Goal: Find specific page/section: Find specific page/section

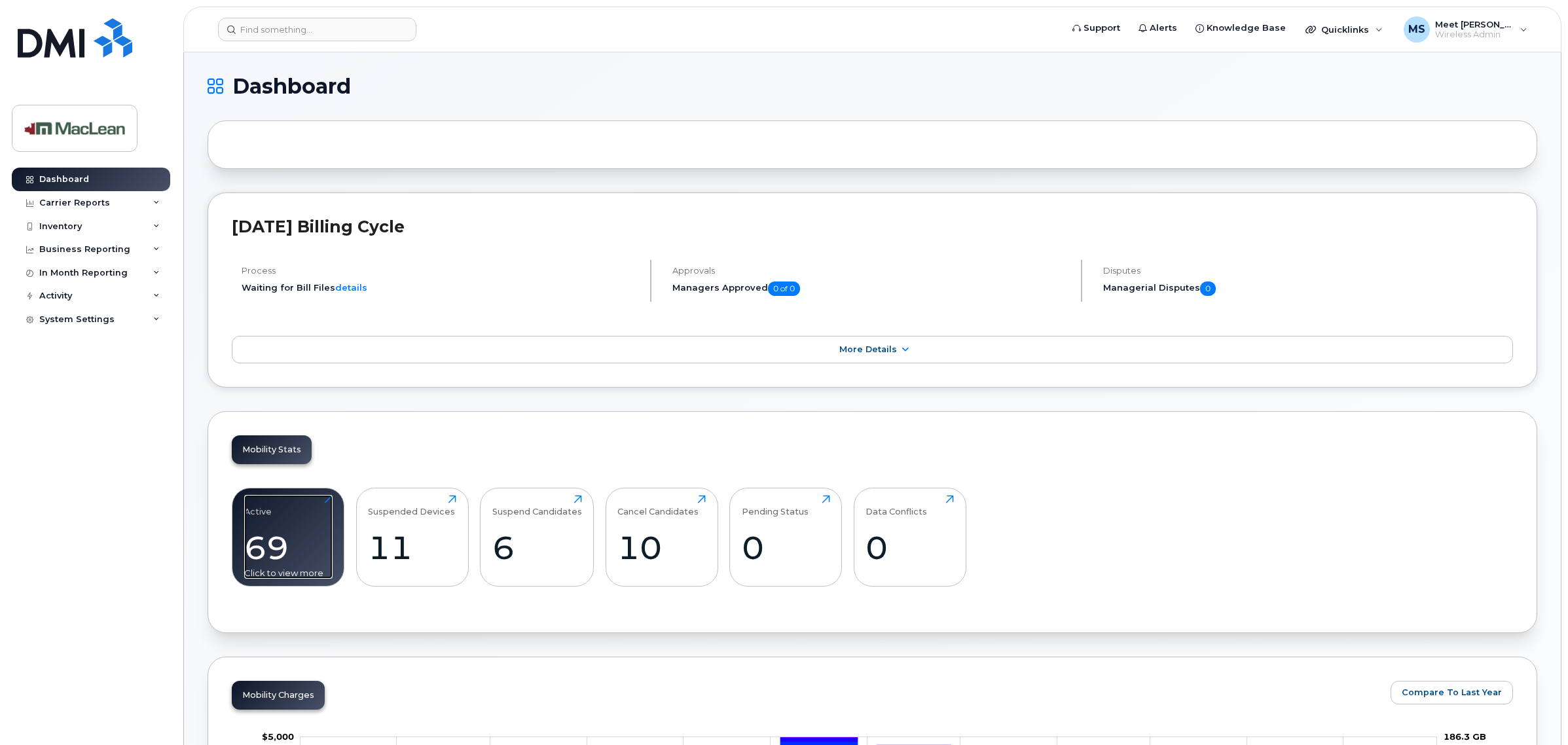
click at [263, 543] on div "69" at bounding box center [288, 548] width 88 height 39
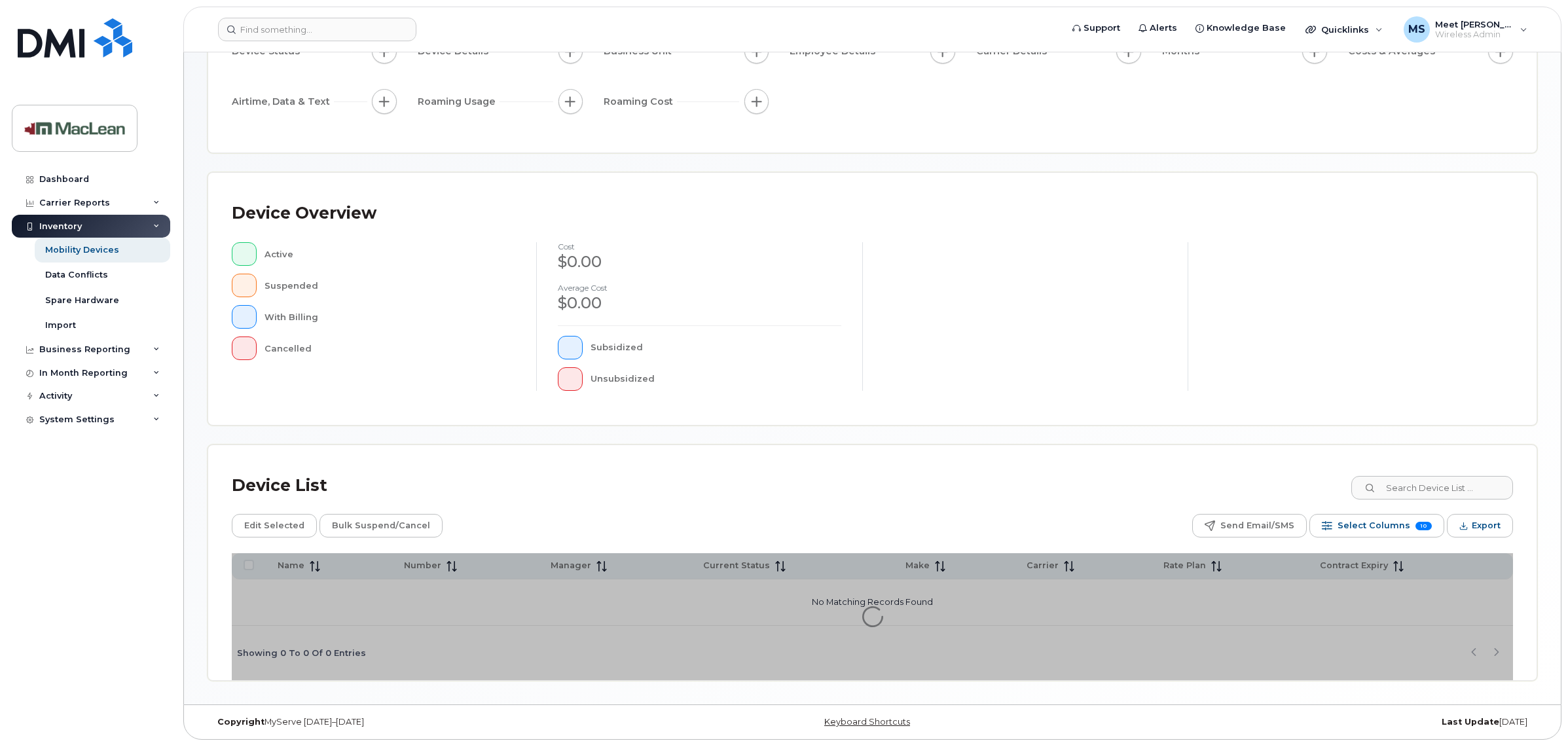
scroll to position [155, 0]
click at [1428, 485] on input at bounding box center [1432, 486] width 163 height 24
type input "aaro"
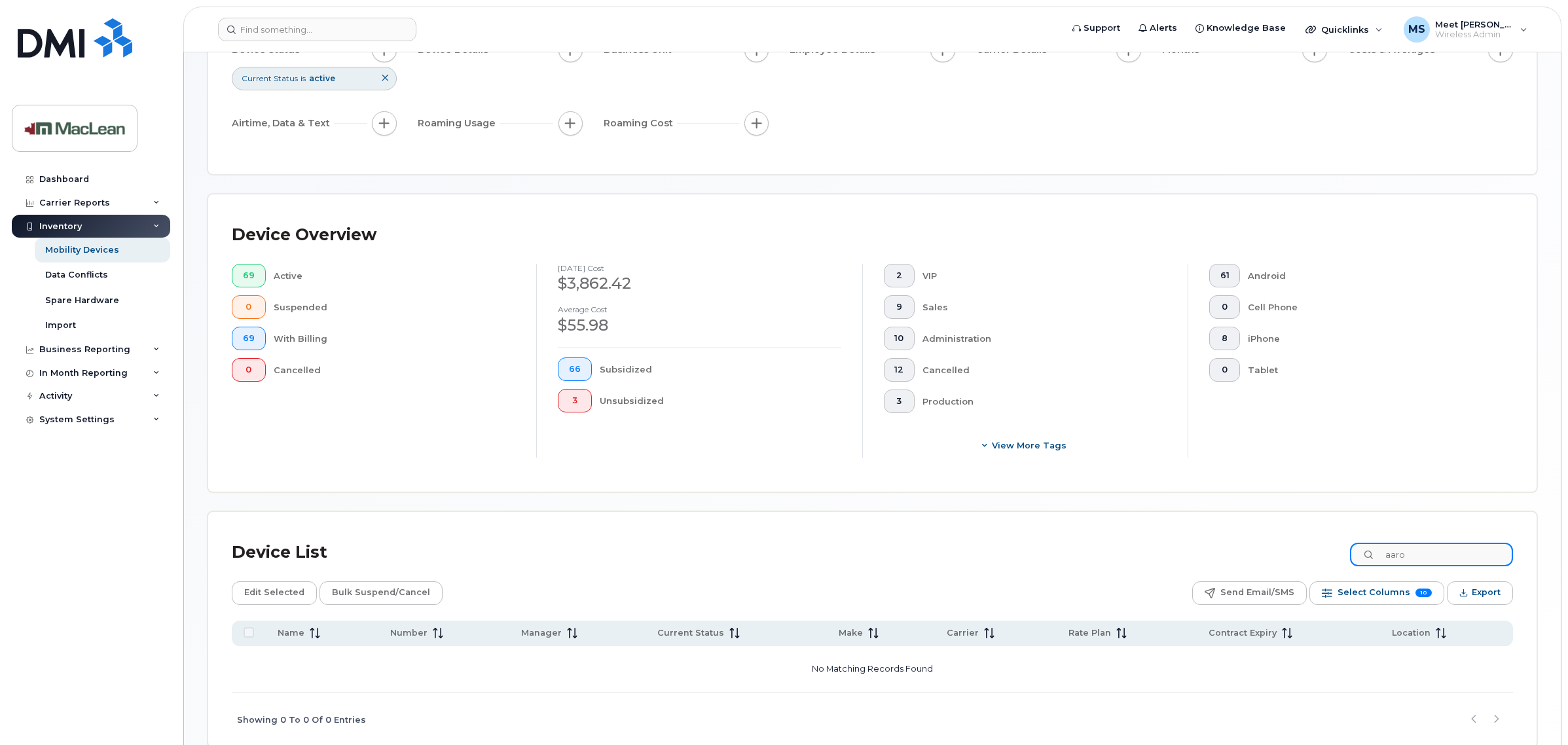
click at [1452, 561] on input "aaro" at bounding box center [1432, 554] width 163 height 24
